Goal: Task Accomplishment & Management: Use online tool/utility

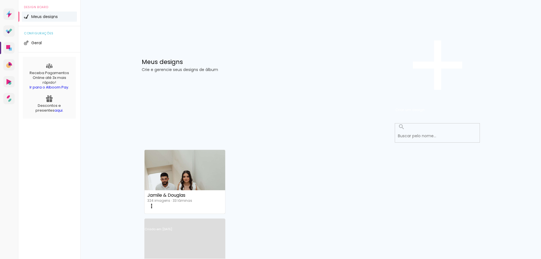
click at [225, 221] on link "Criado em [DATE]" at bounding box center [185, 237] width 81 height 32
